Goal: Information Seeking & Learning: Learn about a topic

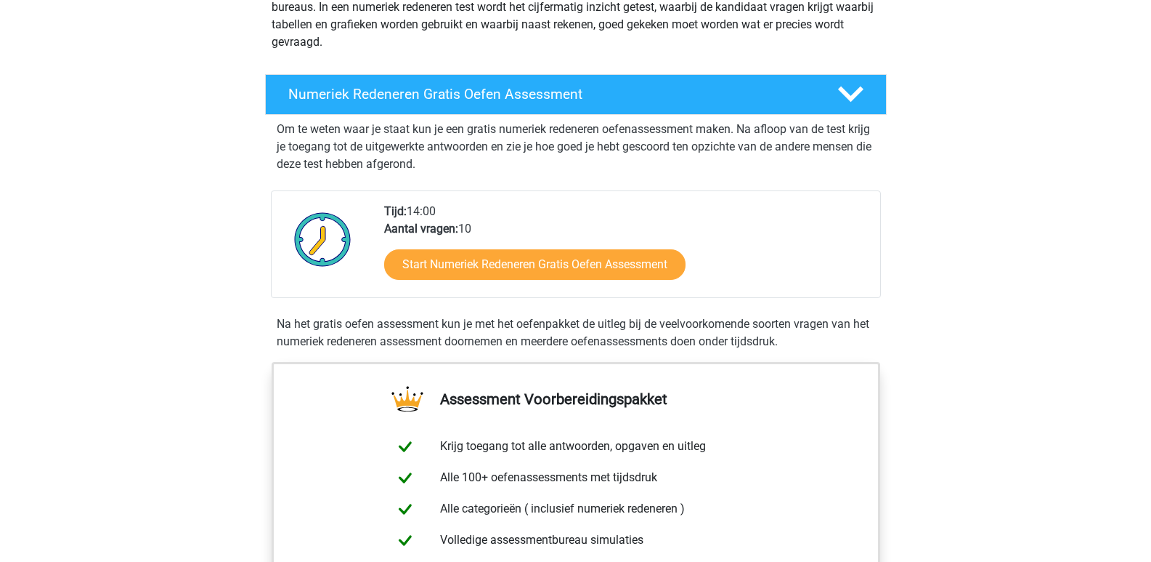
scroll to position [363, 0]
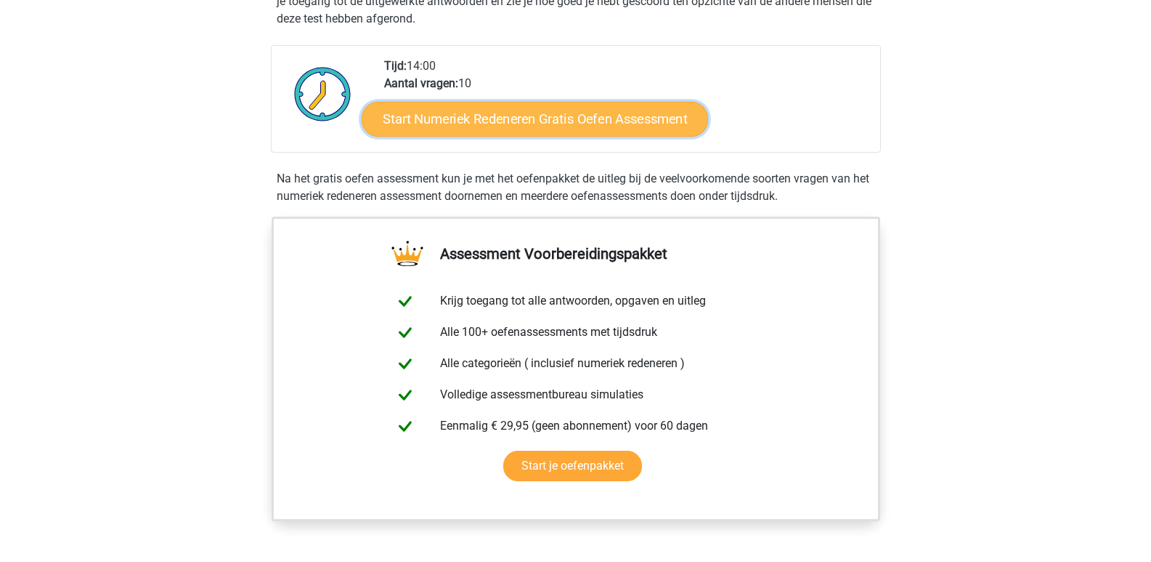
click at [513, 118] on link "Start Numeriek Redeneren Gratis Oefen Assessment" at bounding box center [535, 118] width 346 height 35
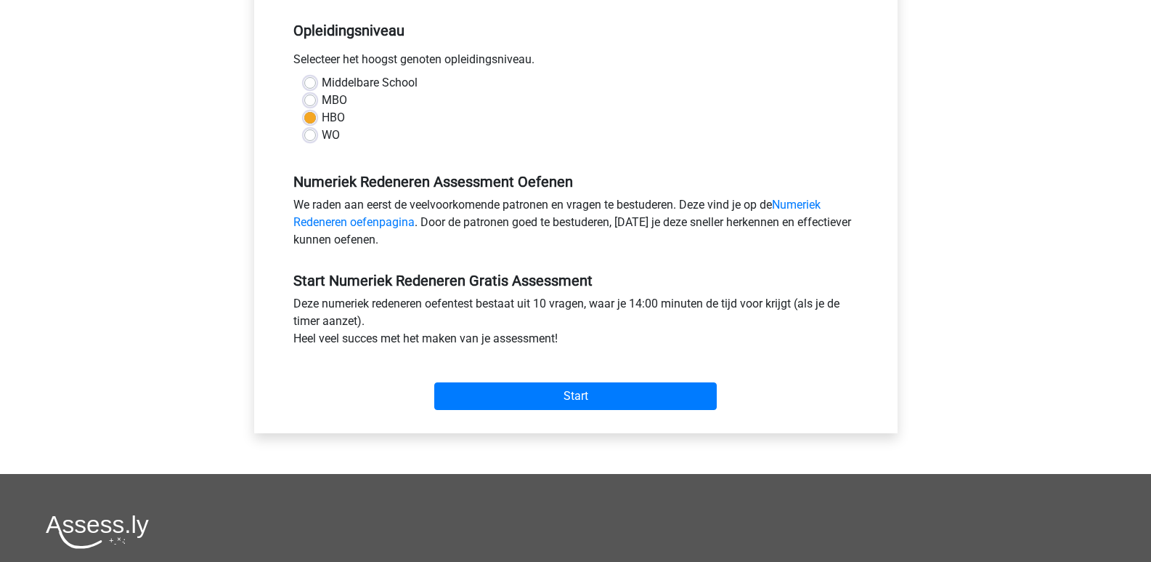
scroll to position [363, 0]
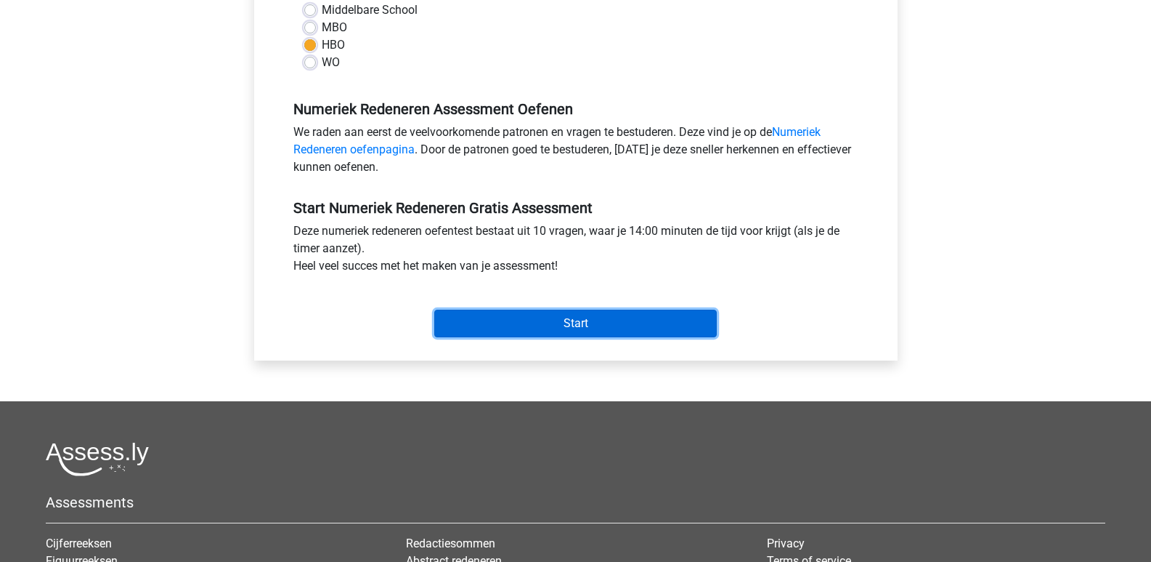
click at [566, 323] on input "Start" at bounding box center [575, 323] width 283 height 28
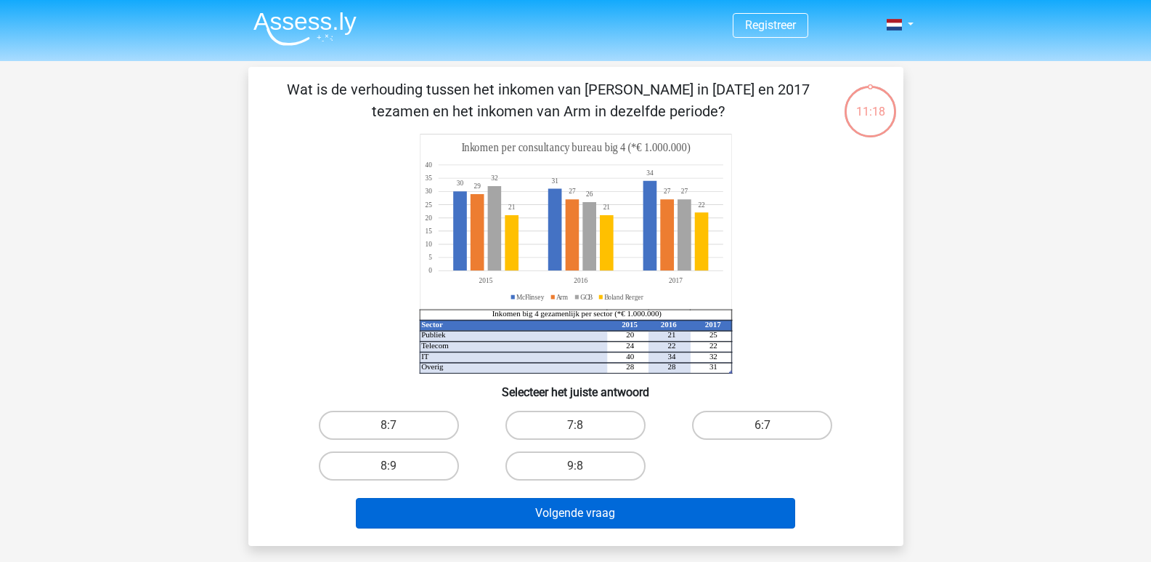
drag, startPoint x: 398, startPoint y: 418, endPoint x: 488, endPoint y: 499, distance: 120.9
click at [400, 421] on label "8:7" at bounding box center [389, 424] width 140 height 29
click at [398, 425] on input "8:7" at bounding box center [393, 429] width 9 height 9
radio input "true"
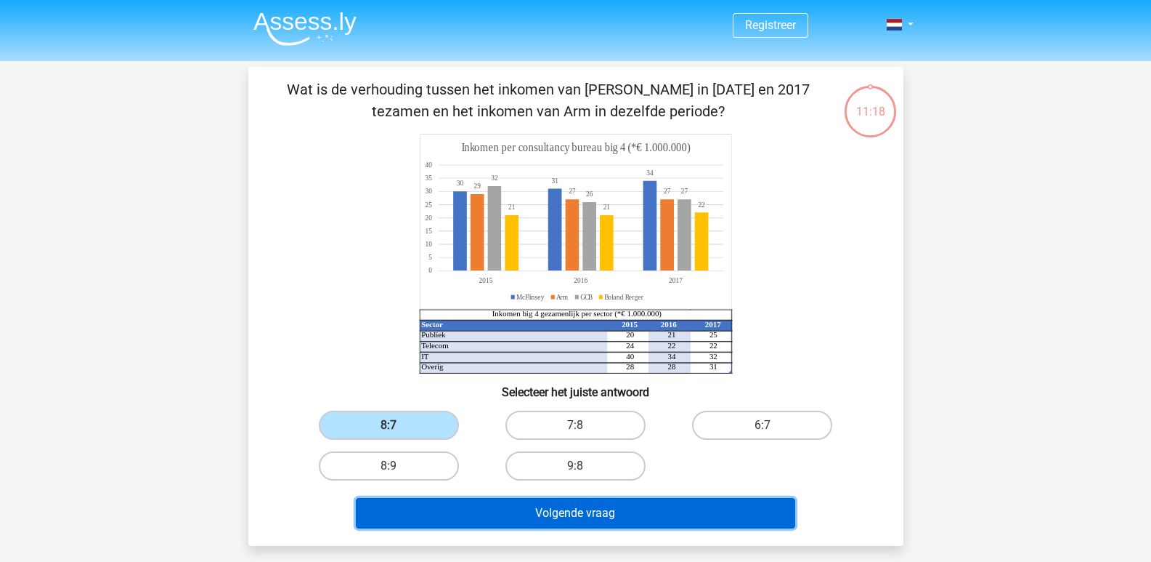
click at [552, 511] on button "Volgende vraag" at bounding box center [575, 513] width 439 height 31
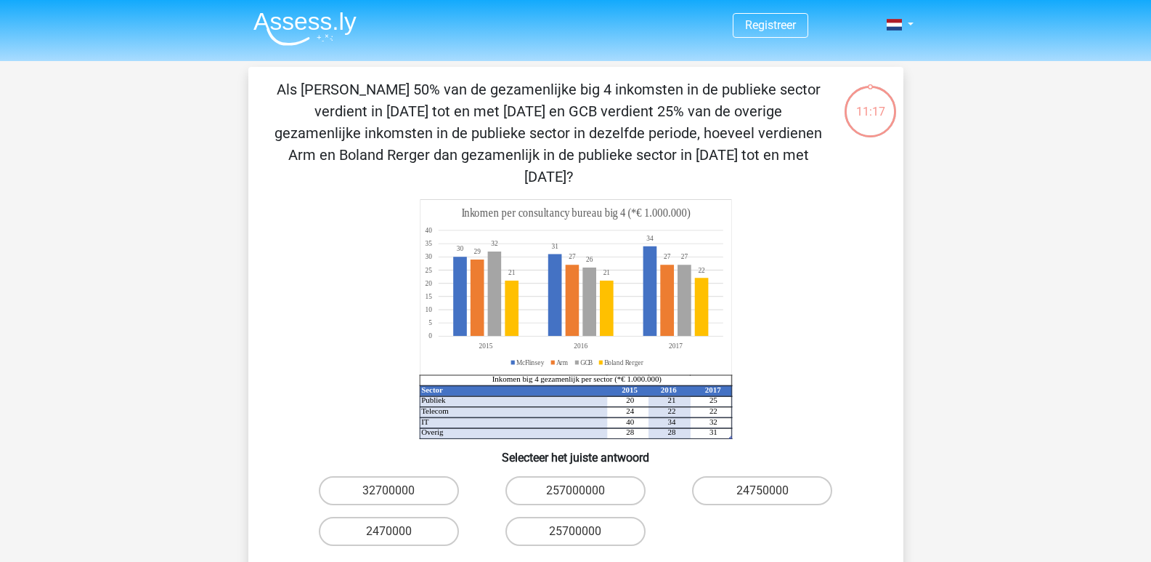
scroll to position [67, 0]
